Goal: Navigation & Orientation: Find specific page/section

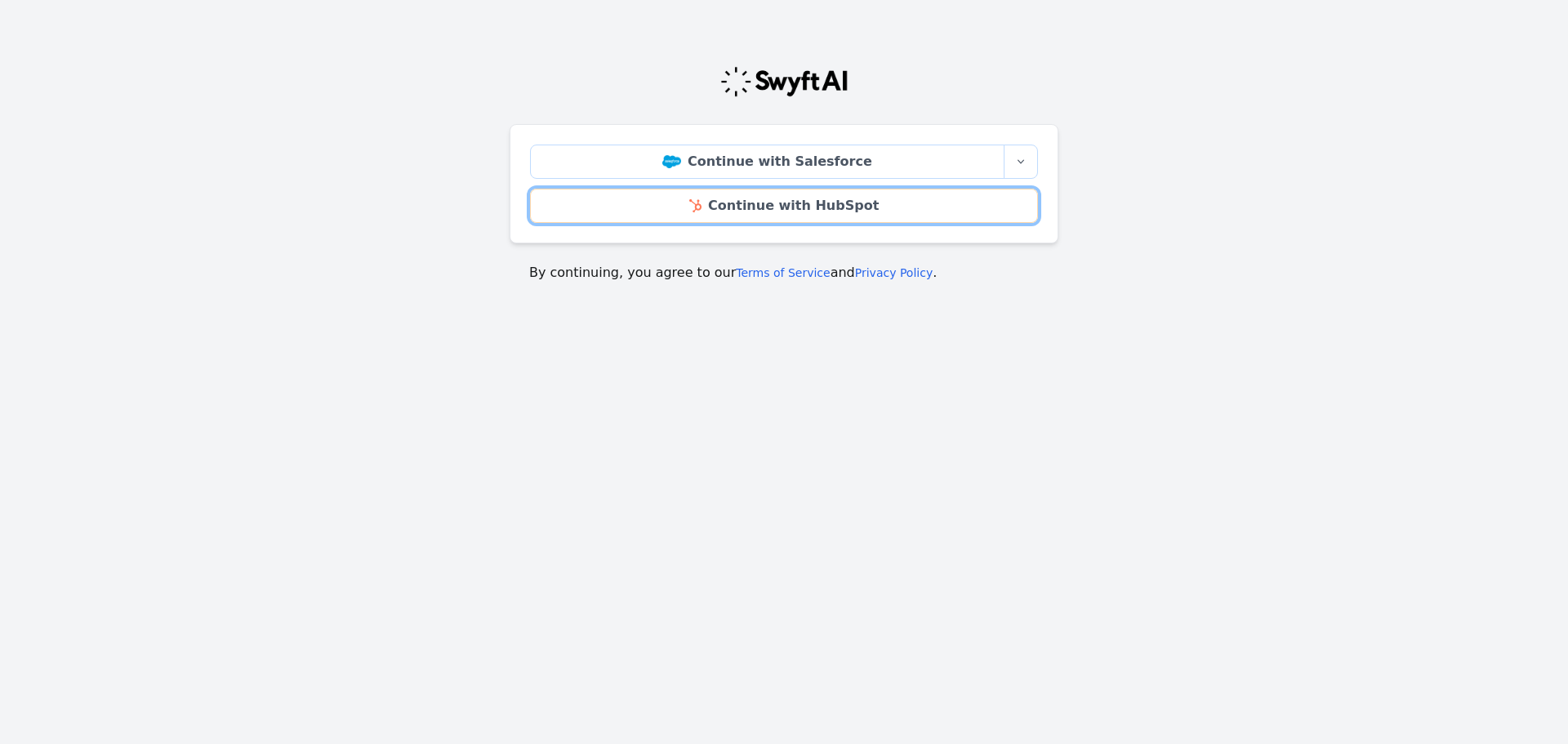
click at [828, 208] on link "Continue with HubSpot" at bounding box center [784, 206] width 508 height 34
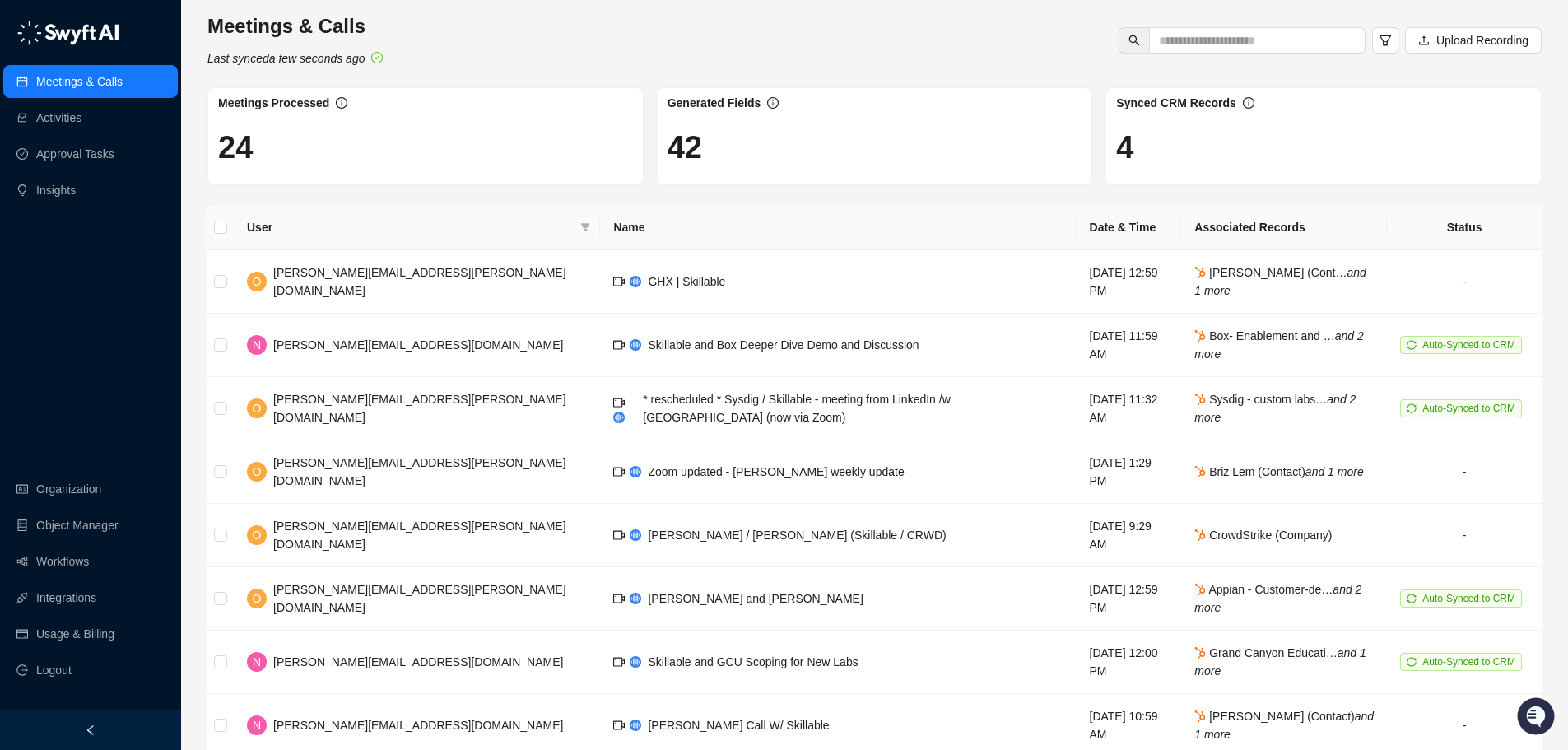
click at [83, 483] on link "Organization" at bounding box center [68, 489] width 65 height 33
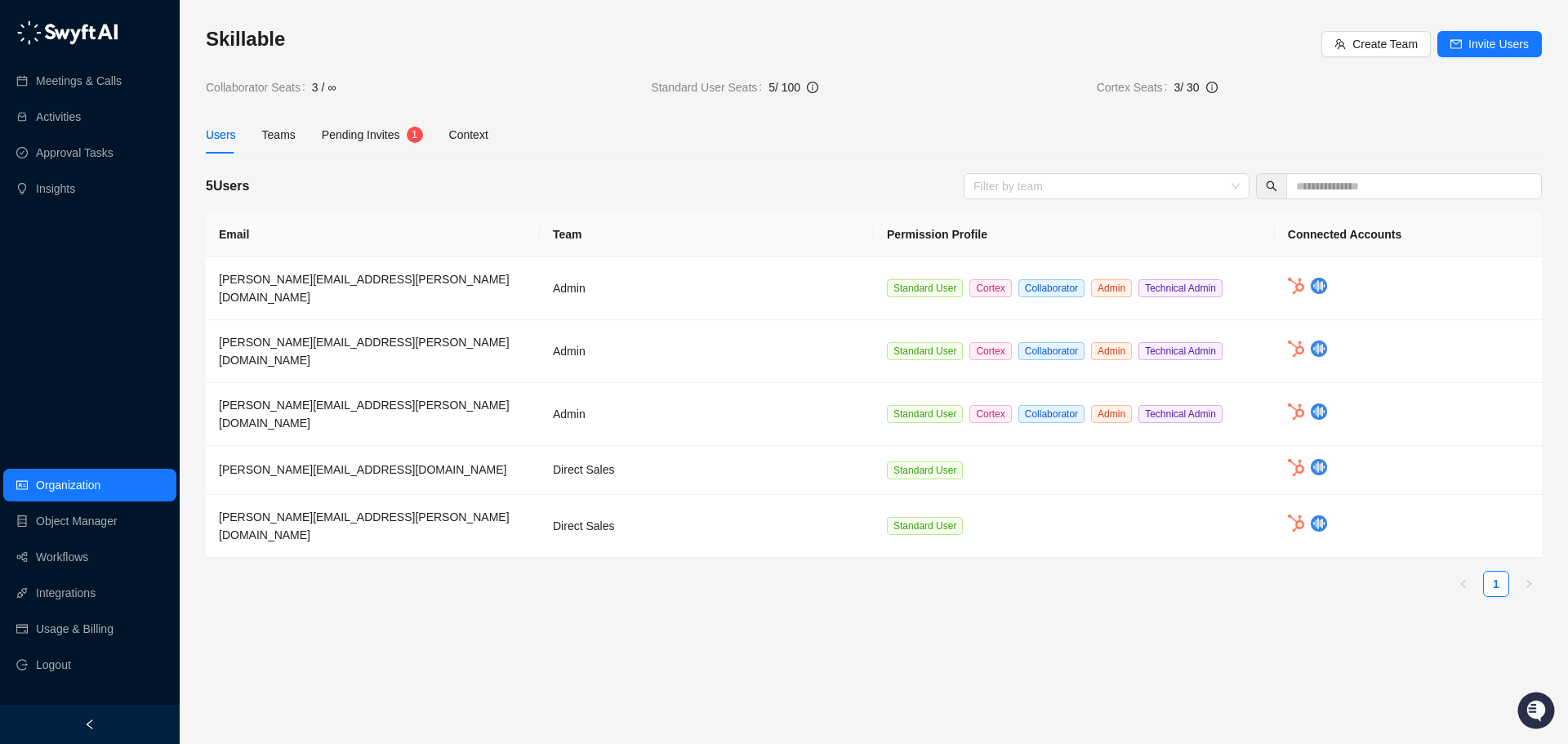
click at [90, 512] on link "Object Manager" at bounding box center [76, 521] width 82 height 33
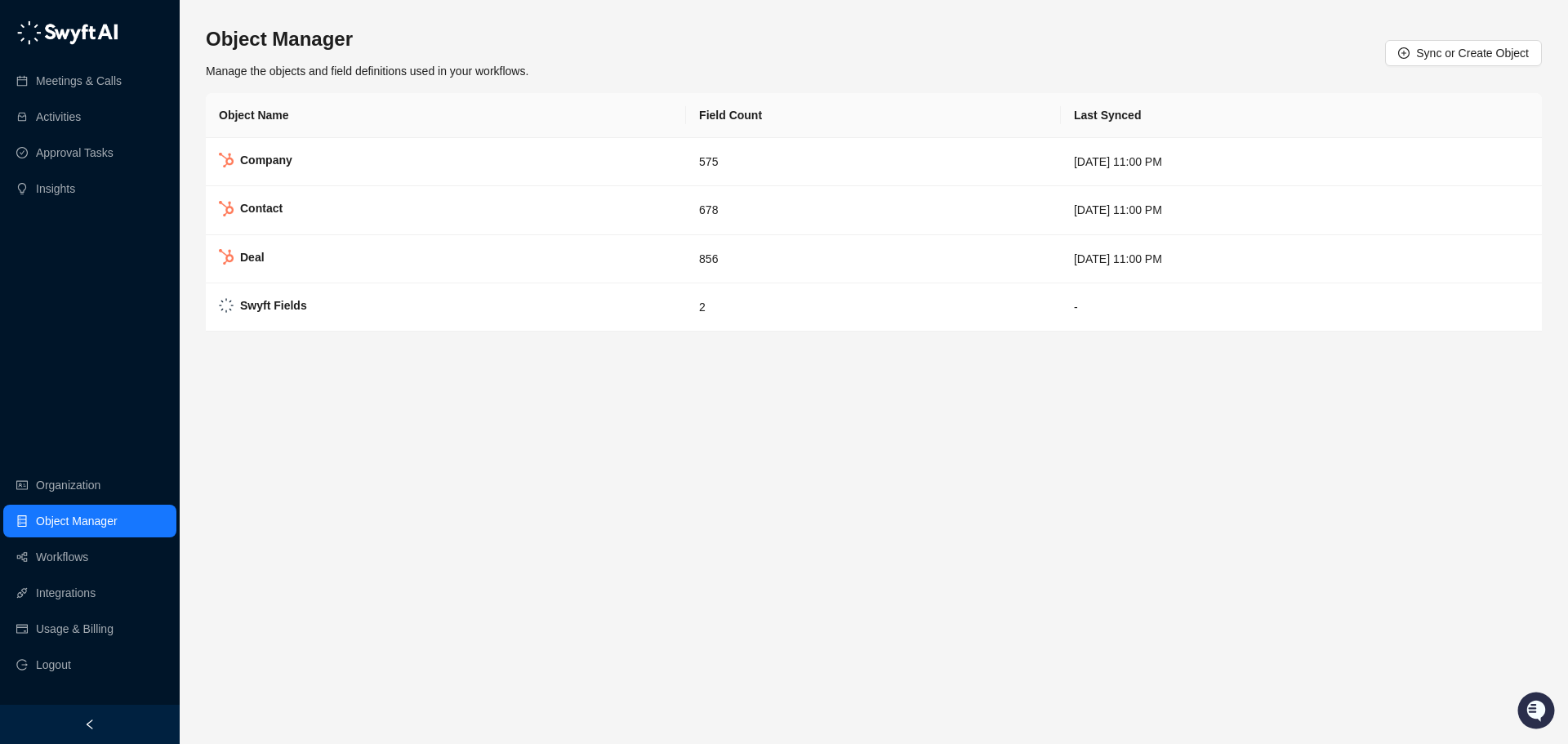
click at [89, 554] on link "Workflows" at bounding box center [61, 556] width 52 height 33
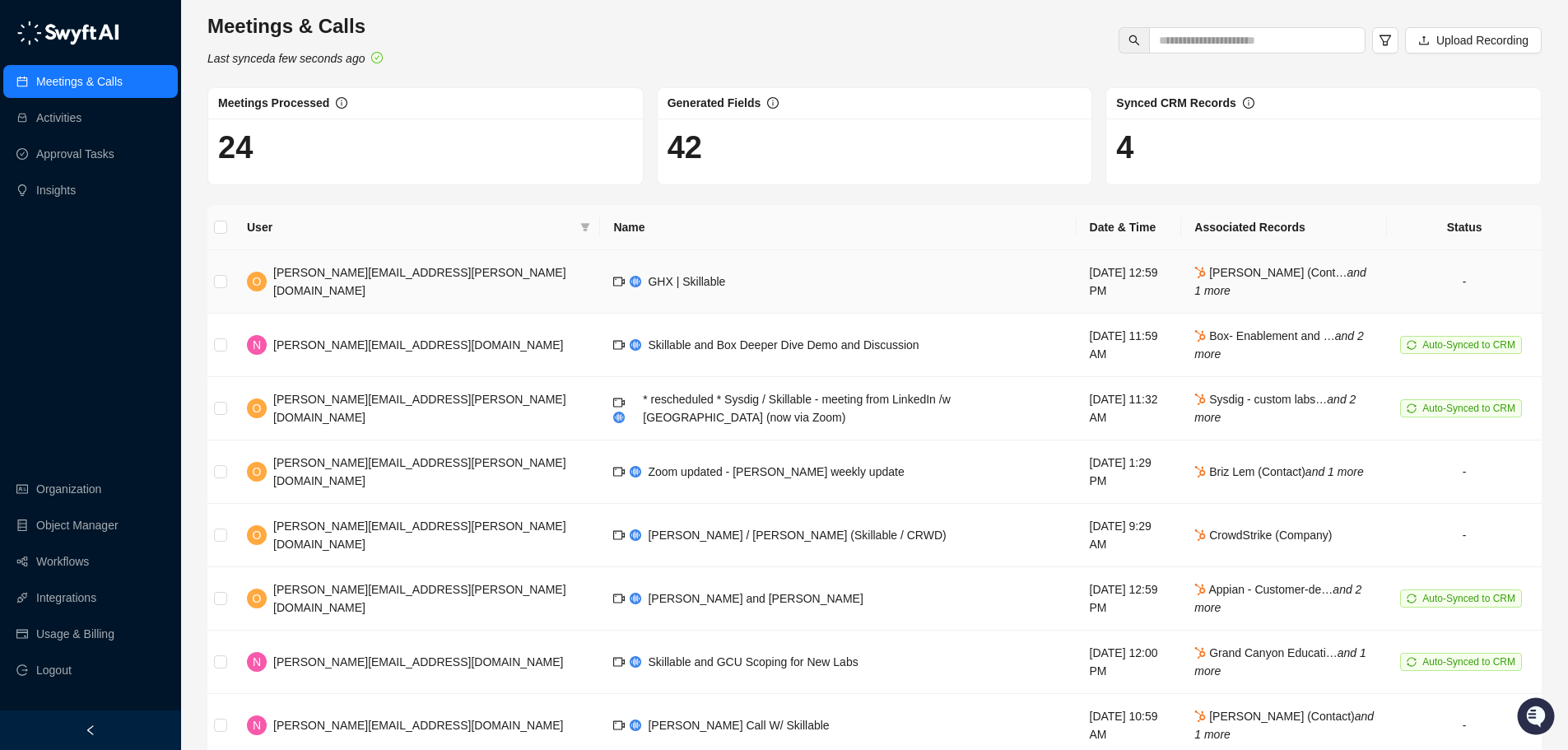
click at [322, 286] on span "[PERSON_NAME][EMAIL_ADDRESS][PERSON_NAME][DOMAIN_NAME]" at bounding box center [420, 281] width 293 height 31
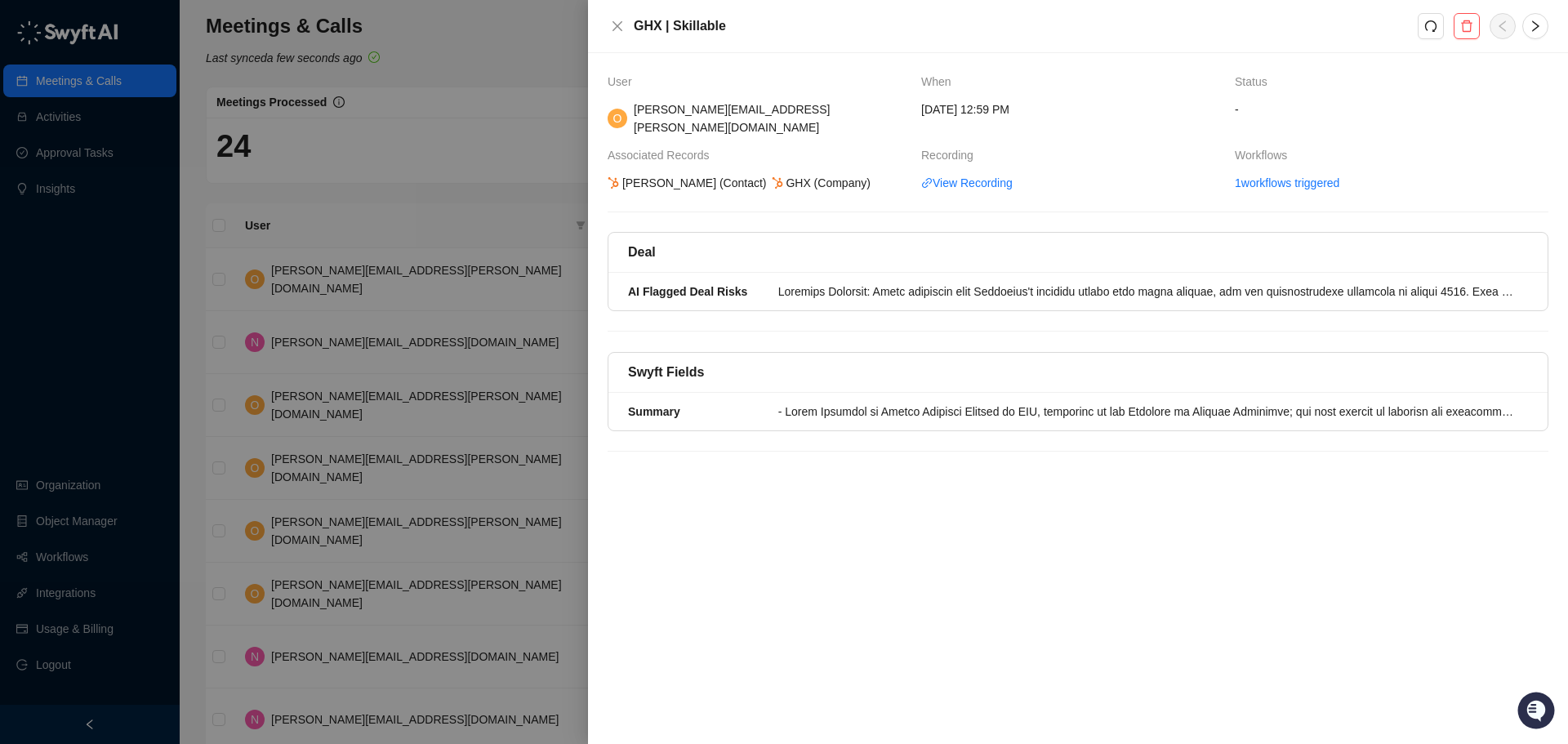
click at [1536, 27] on icon "right" at bounding box center [1536, 26] width 13 height 13
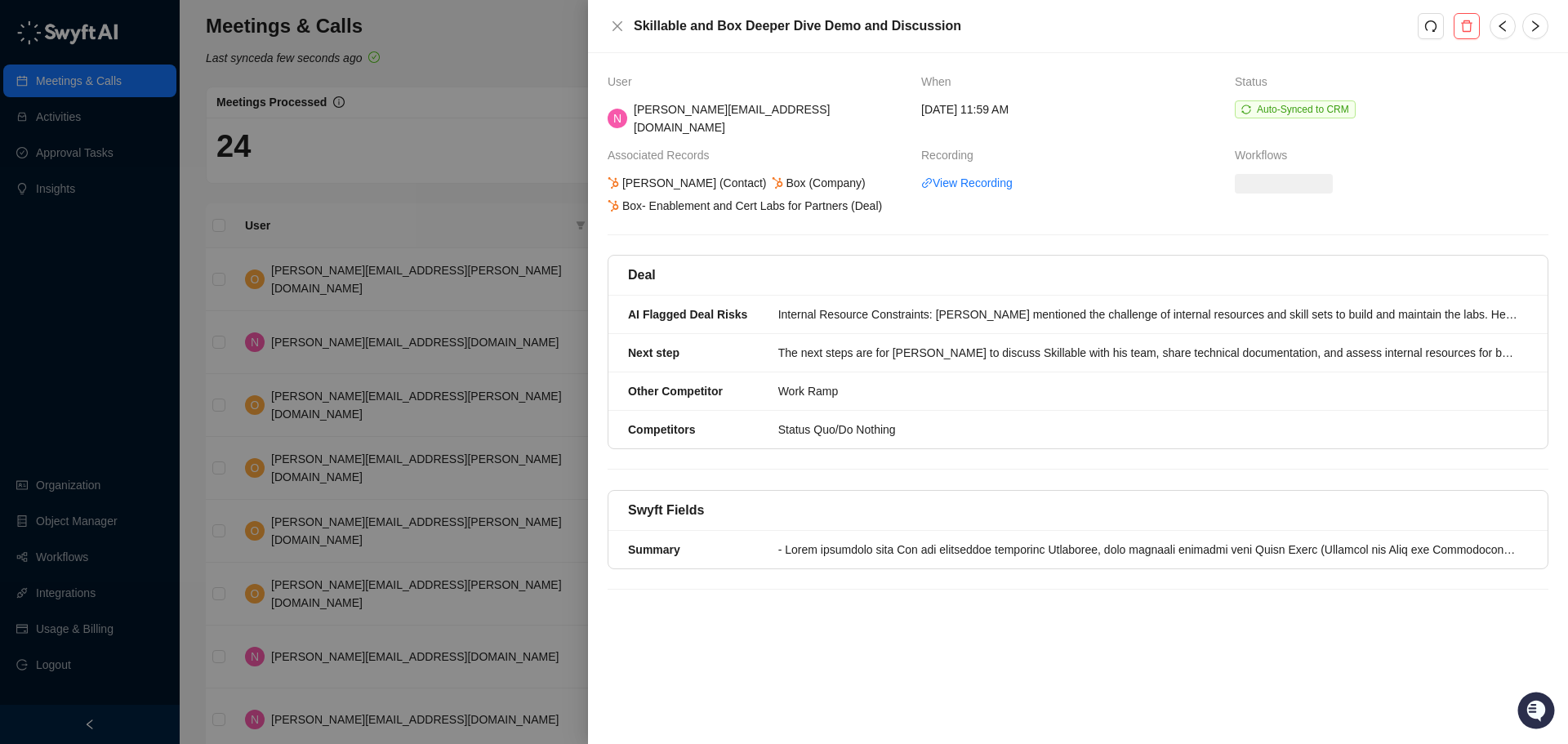
click at [621, 28] on icon "close" at bounding box center [618, 26] width 13 height 13
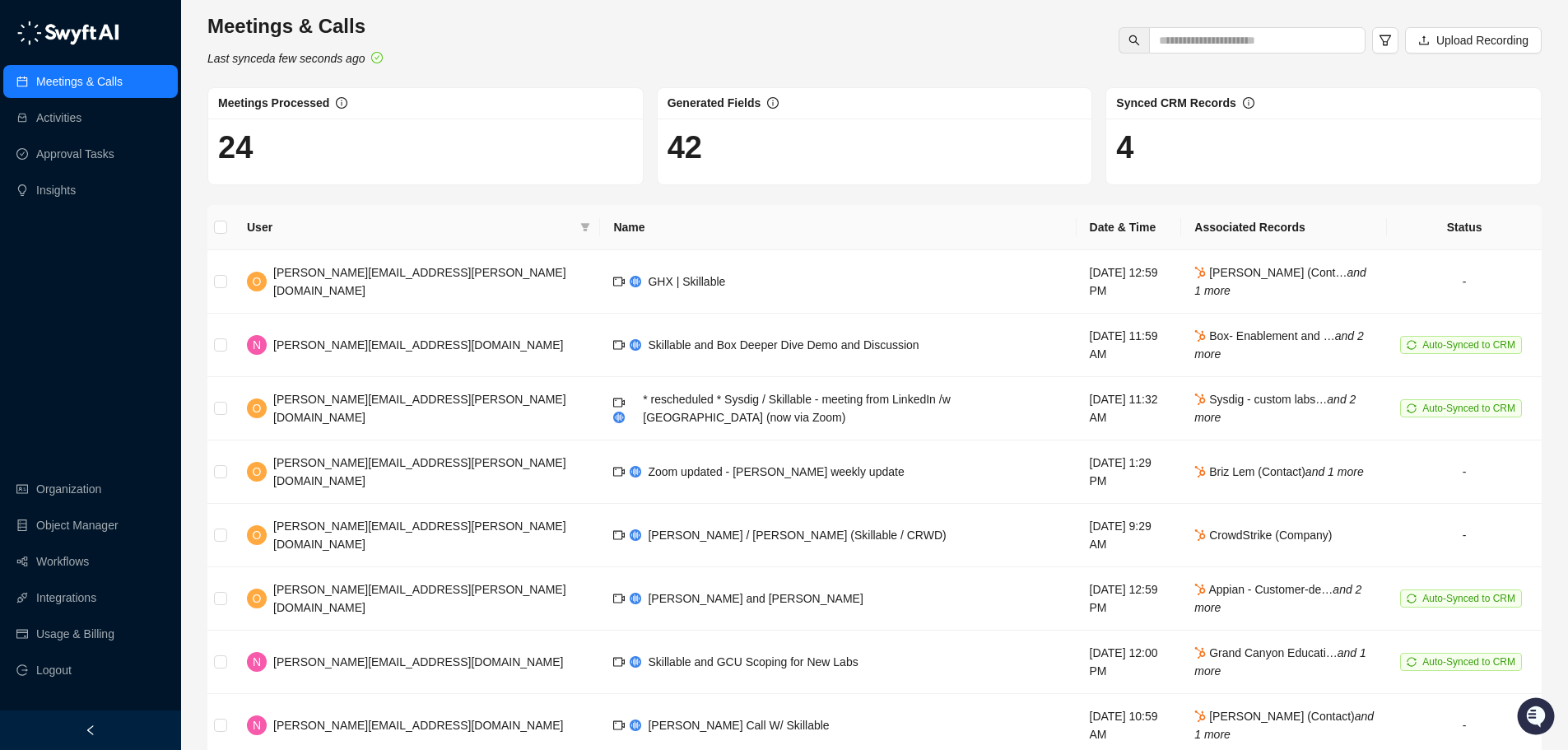
click at [48, 595] on link "Integrations" at bounding box center [66, 598] width 60 height 33
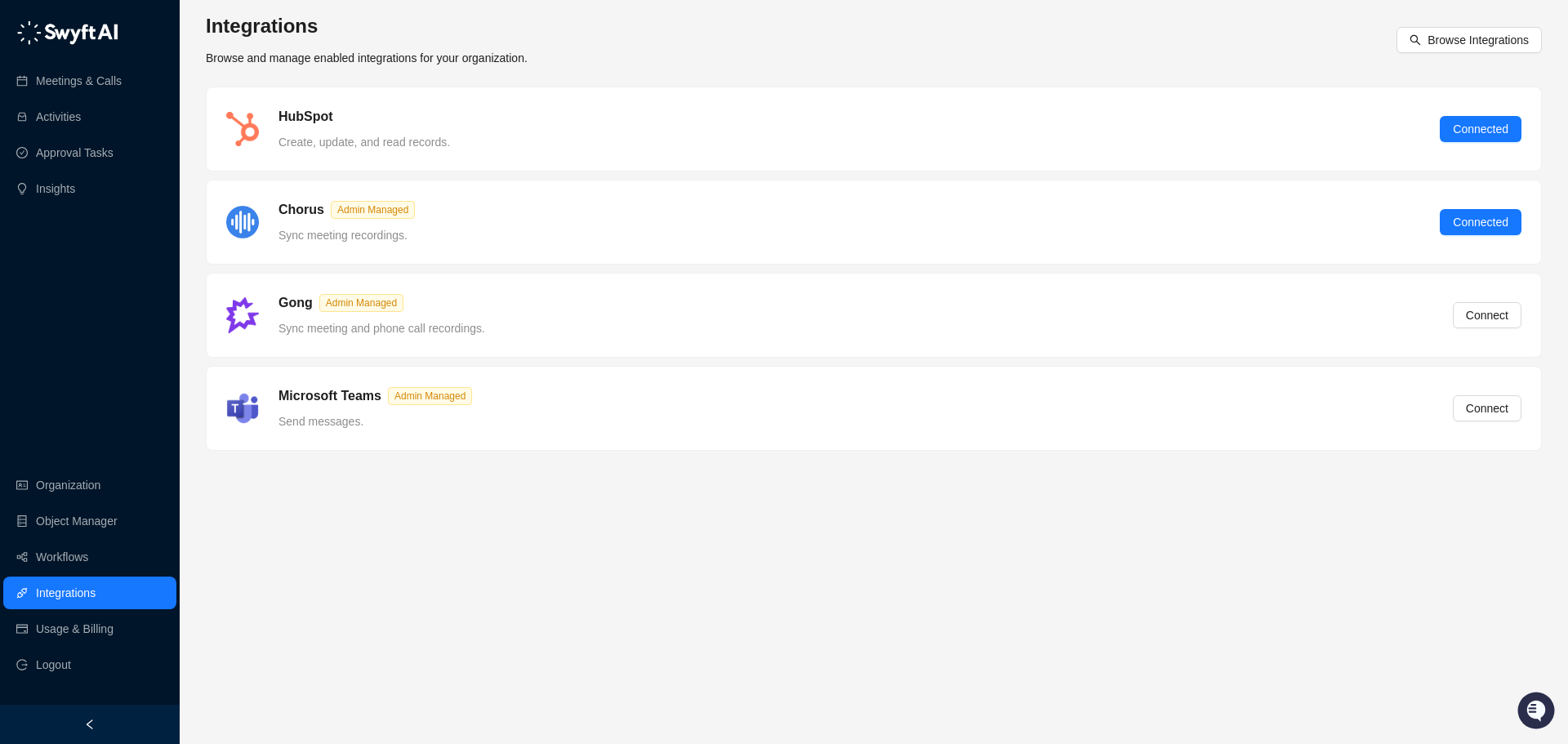
click at [1480, 44] on span "Browse Integrations" at bounding box center [1477, 40] width 101 height 18
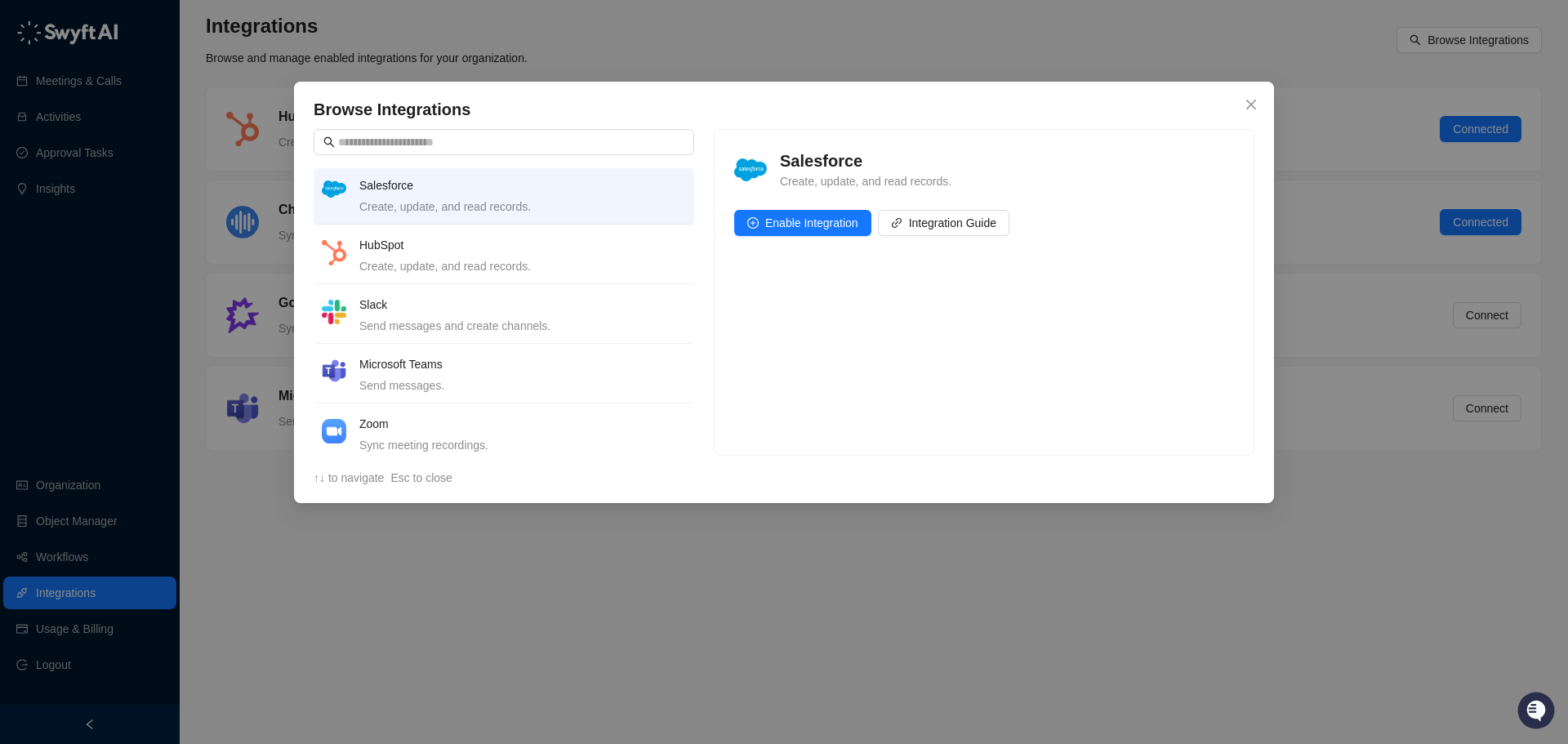
click at [1255, 97] on button "Close" at bounding box center [1251, 105] width 26 height 26
